Goal: Task Accomplishment & Management: Manage account settings

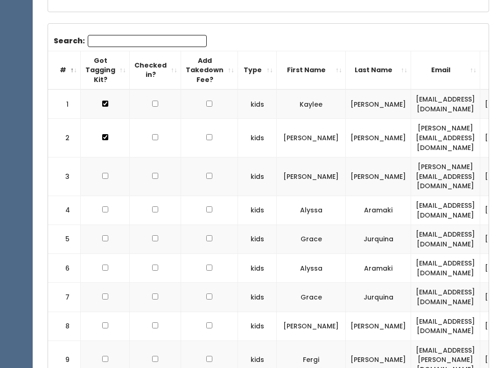
click at [181, 44] on input "Search:" at bounding box center [147, 41] width 119 height 12
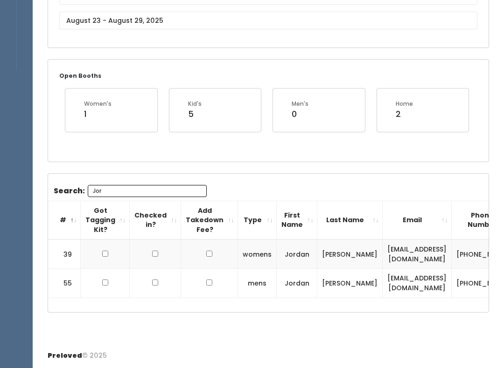
scroll to position [122, 0]
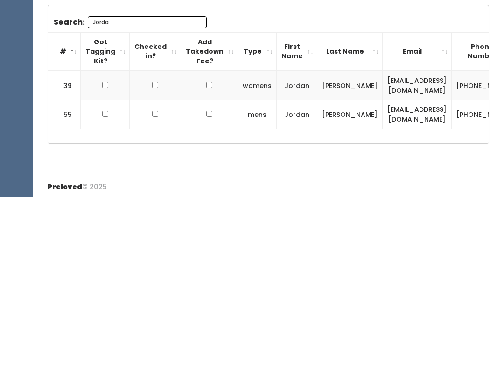
type input "Jorda"
click at [103, 254] on input "checkbox" at bounding box center [105, 257] width 6 height 6
checkbox input "true"
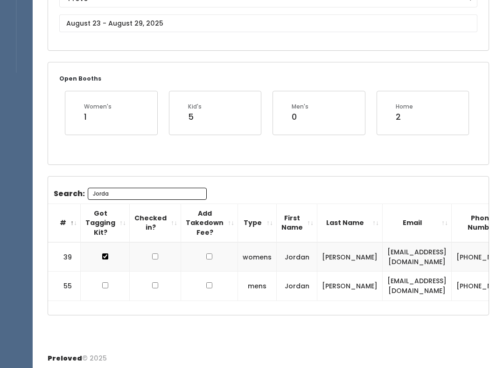
click at [107, 283] on input "checkbox" at bounding box center [105, 286] width 6 height 6
checkbox input "true"
click at [183, 26] on body "EMPLOYEES Manage Bookings Booths by Week All Bookings Bookings with Booths Boot…" at bounding box center [252, 124] width 504 height 493
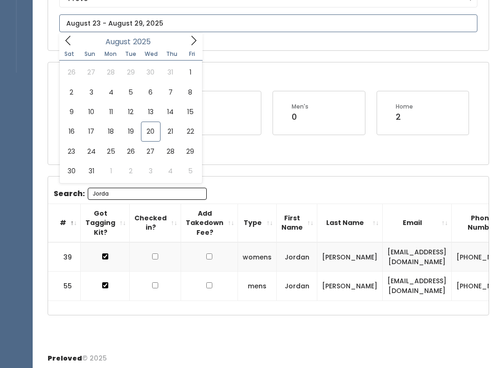
type input "[DATE] to [DATE]"
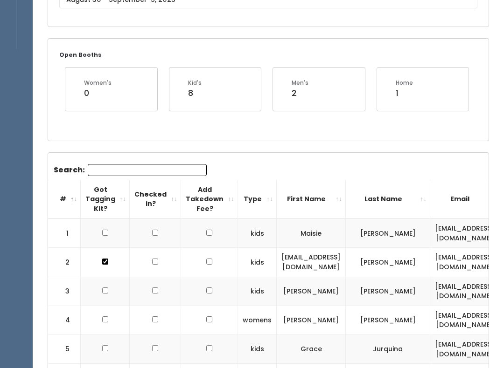
click at [165, 167] on input "Search:" at bounding box center [147, 171] width 119 height 12
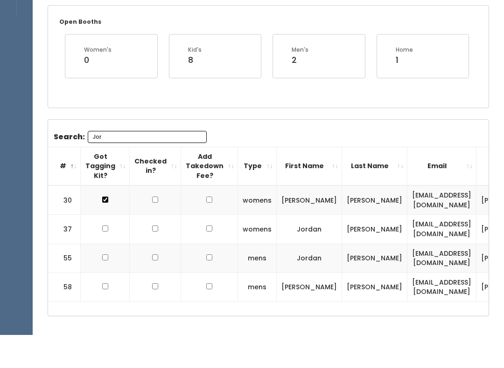
scroll to position [122, 0]
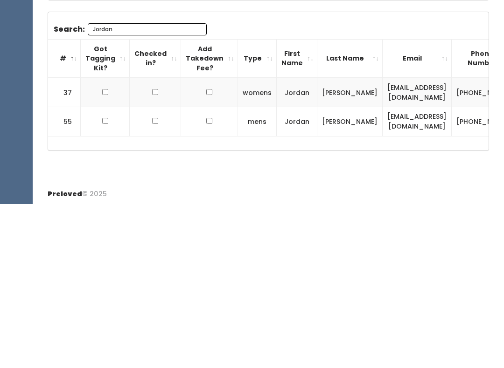
type input "Jordan"
click at [104, 254] on input "checkbox" at bounding box center [105, 257] width 6 height 6
checkbox input "true"
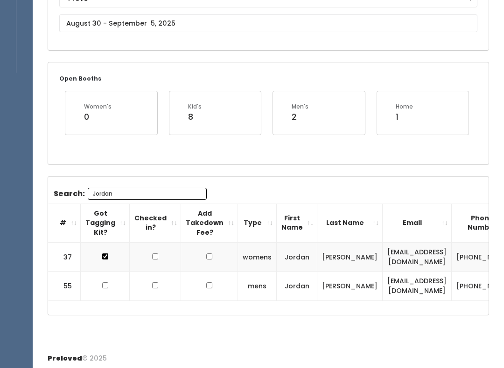
click at [102, 286] on input "checkbox" at bounding box center [105, 286] width 6 height 6
checkbox input "true"
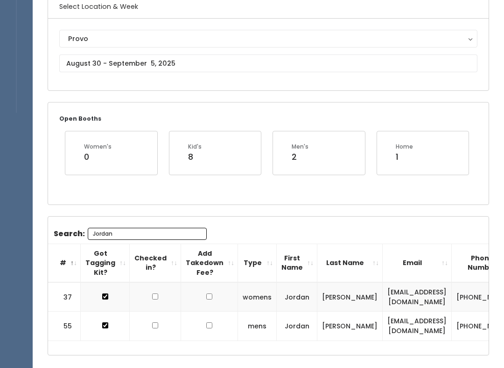
scroll to position [49, 0]
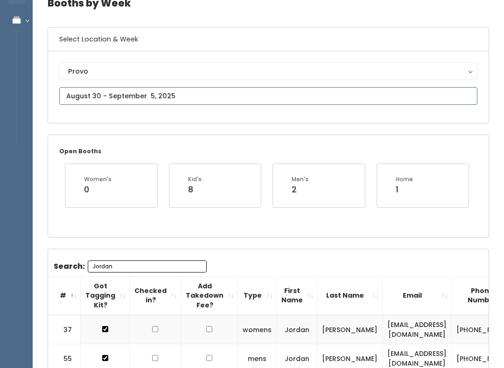
click at [180, 97] on input "text" at bounding box center [268, 96] width 418 height 18
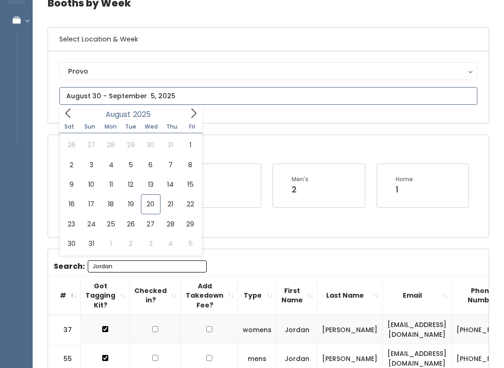
type input "August 23 to August 29"
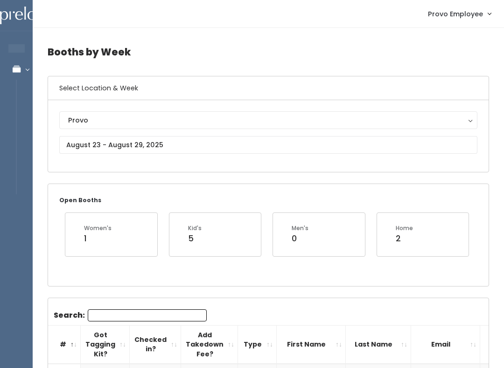
click at [173, 310] on input "Search:" at bounding box center [147, 316] width 119 height 12
click at [159, 315] on input "Jord" at bounding box center [147, 316] width 119 height 12
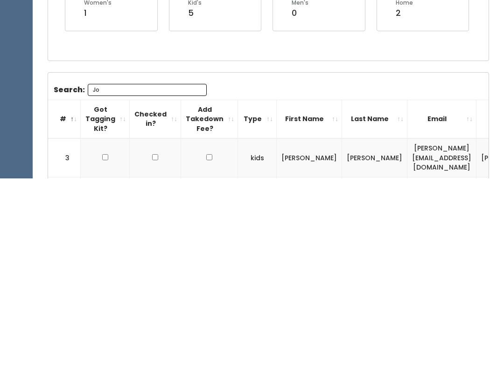
type input "J"
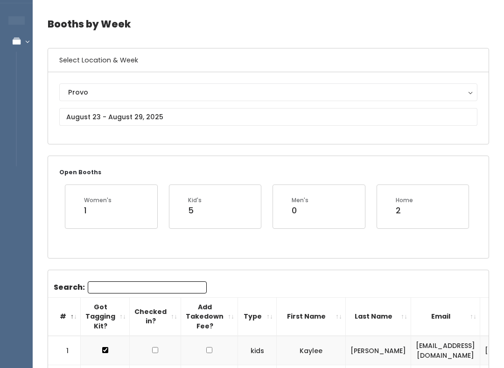
scroll to position [27, 0]
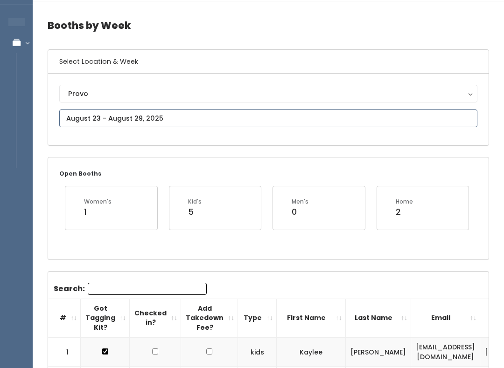
click at [162, 119] on input "text" at bounding box center [268, 119] width 418 height 18
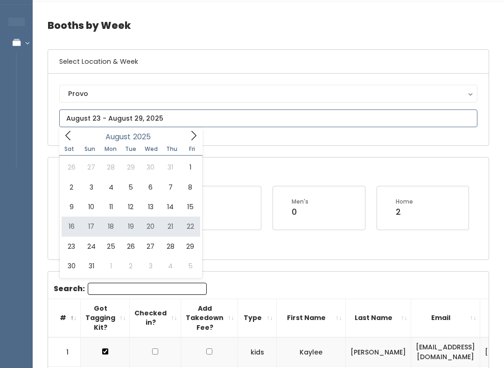
type input "August 16 to August 22"
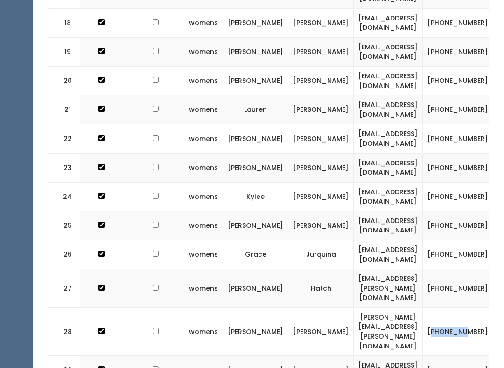
scroll to position [854, 0]
